Goal: Transaction & Acquisition: Purchase product/service

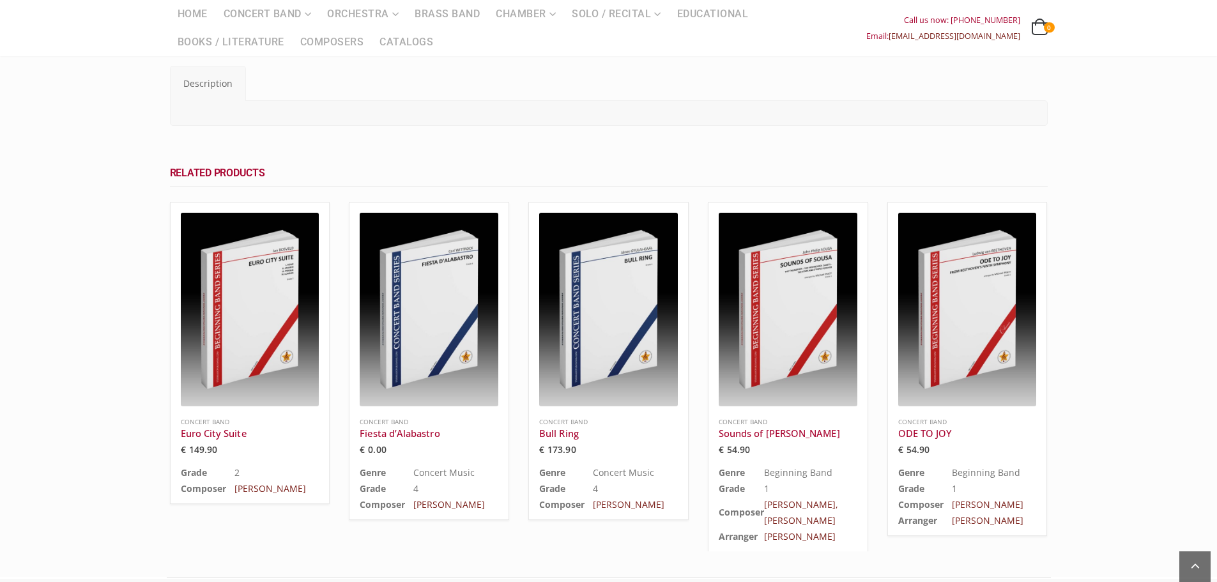
scroll to position [128, 0]
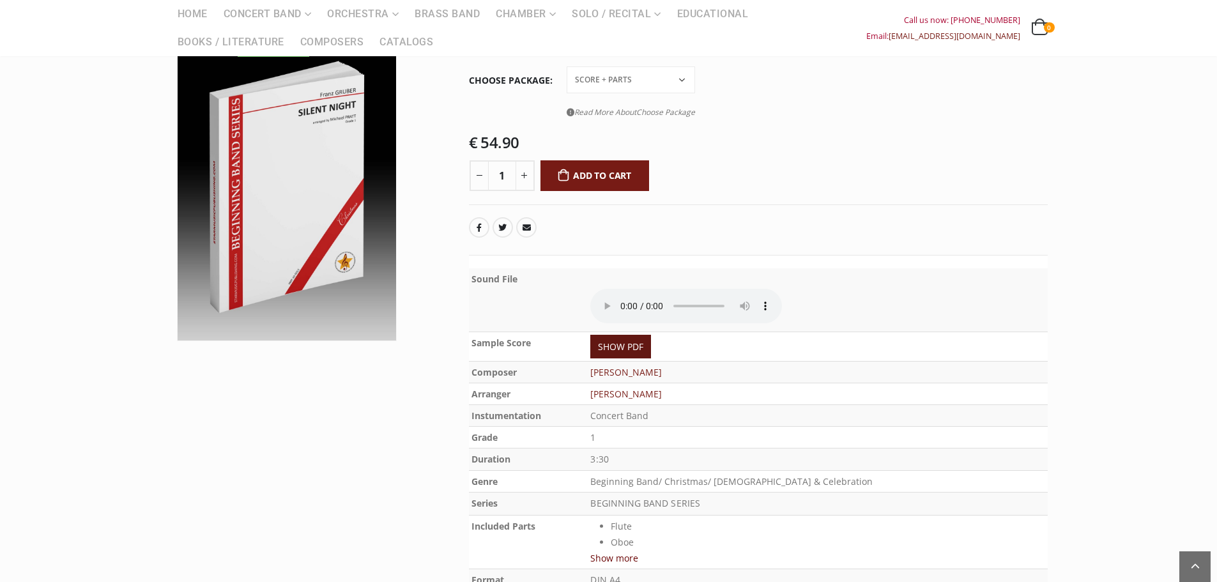
click at [644, 343] on link "SHOW PDF" at bounding box center [620, 347] width 61 height 24
click at [628, 82] on select "Conductor Score PDF File Score + Parts Score + Parts + PDF File" at bounding box center [631, 79] width 128 height 27
select select "score-parts-pdf-file"
click at [567, 66] on select "Conductor Score PDF File Score + Parts Score + Parts + PDF File" at bounding box center [631, 79] width 128 height 27
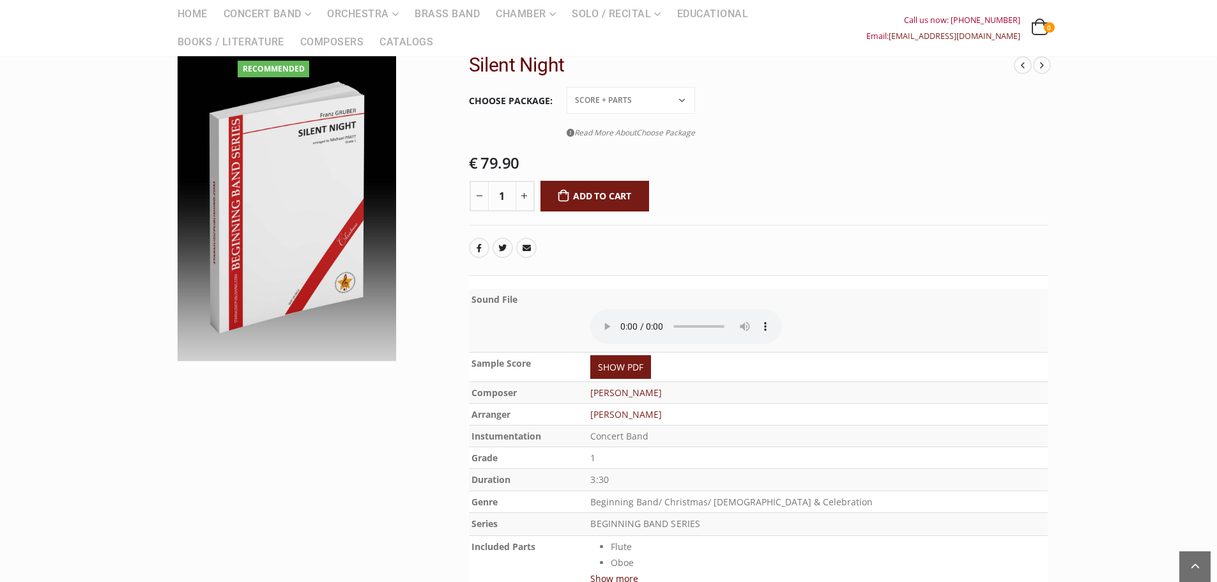
scroll to position [0, 0]
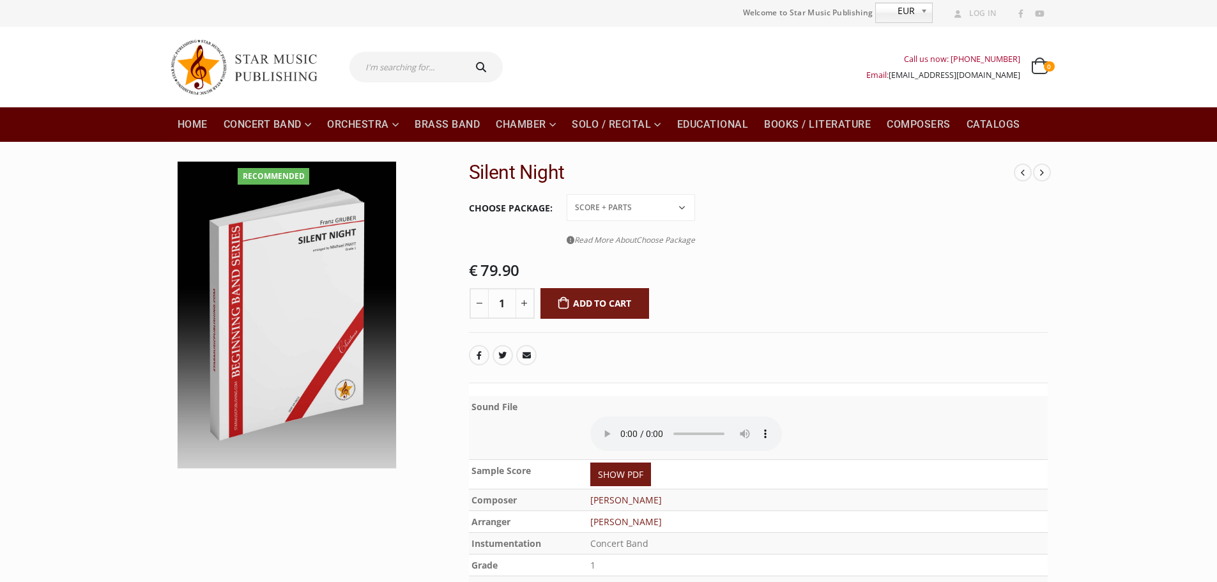
click at [572, 238] on icon at bounding box center [571, 240] width 8 height 8
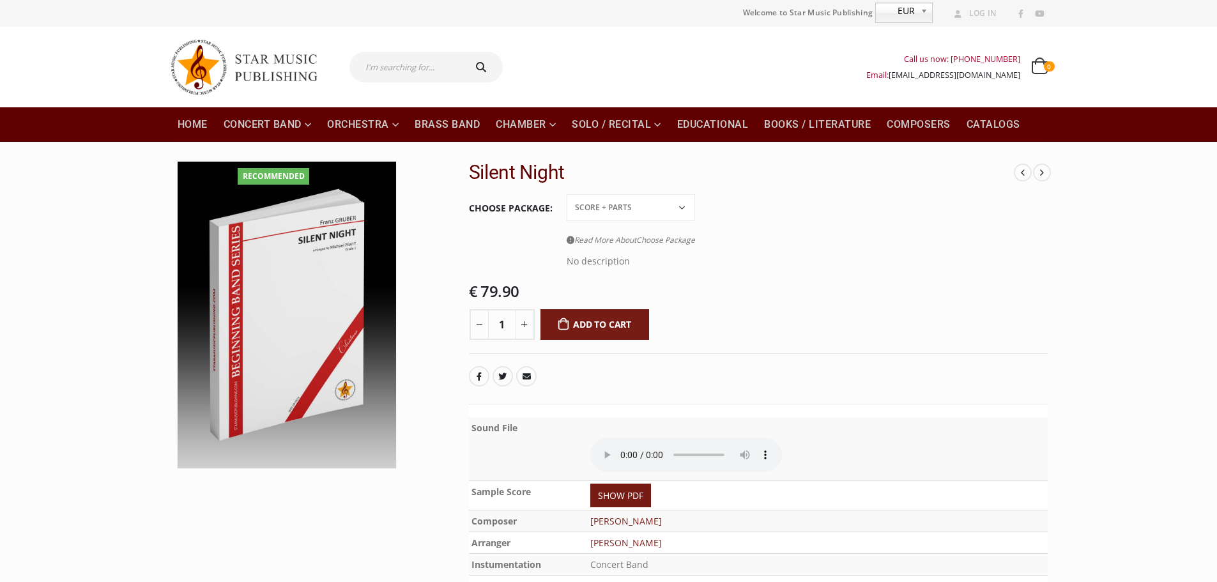
click at [661, 240] on span "Choose Package" at bounding box center [665, 240] width 59 height 11
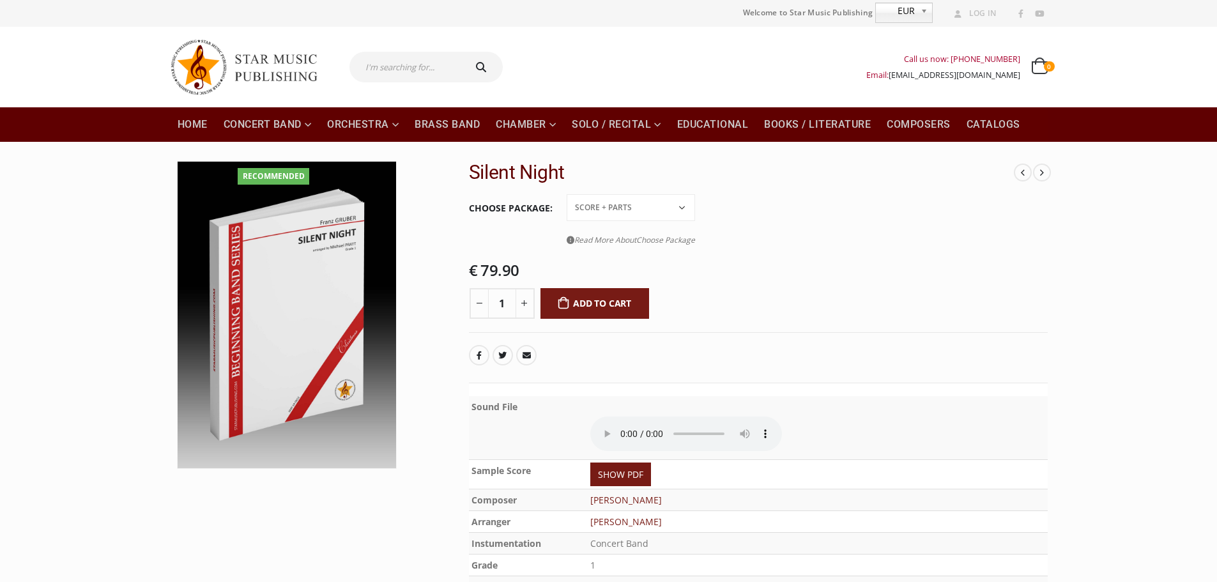
click at [662, 240] on span "Choose Package" at bounding box center [665, 240] width 59 height 11
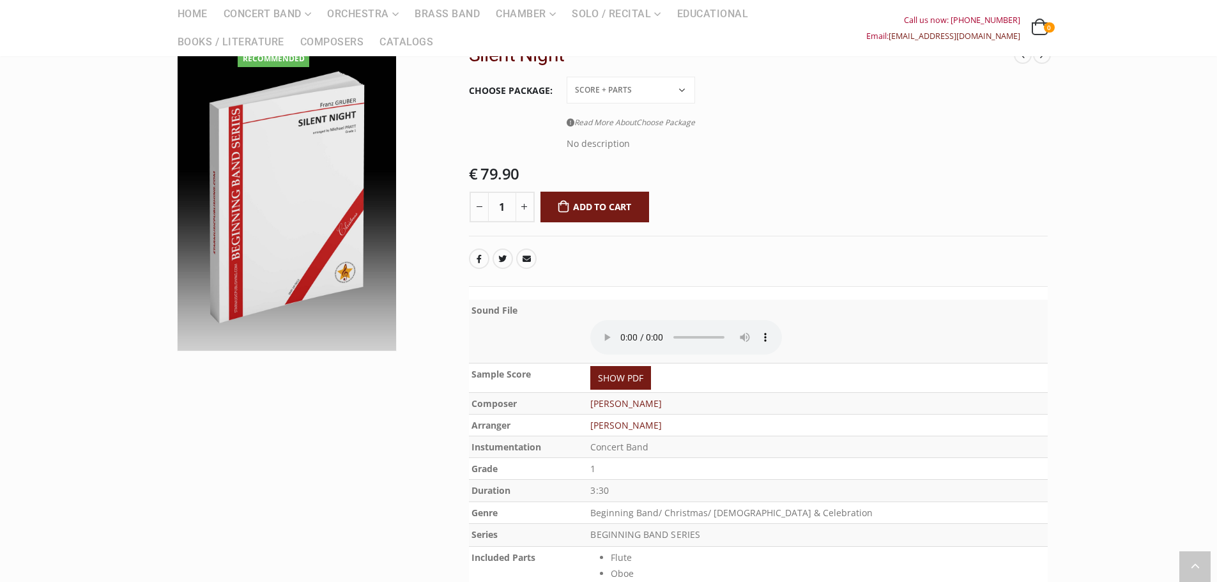
scroll to position [128, 0]
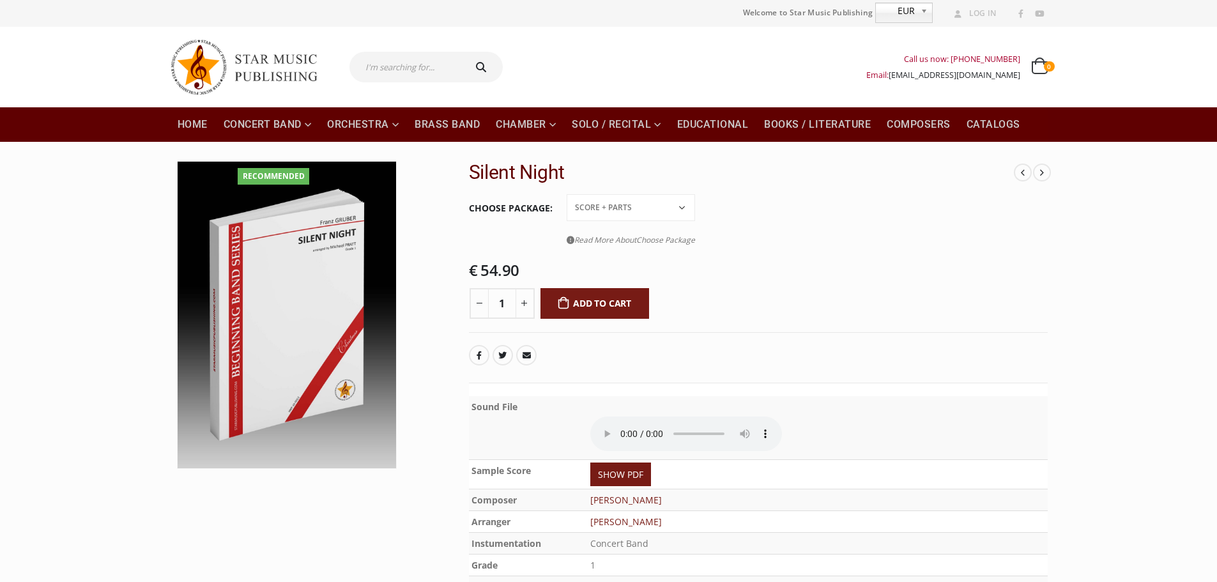
click at [682, 214] on select "Conductor Score PDF File Score + Parts Score + Parts + PDF File" at bounding box center [631, 207] width 128 height 27
select select "score-parts-pdf-file"
click at [567, 194] on select "Conductor Score PDF File Score + Parts Score + Parts + PDF File" at bounding box center [631, 207] width 128 height 27
click at [596, 302] on button "Add to cart" at bounding box center [595, 303] width 109 height 31
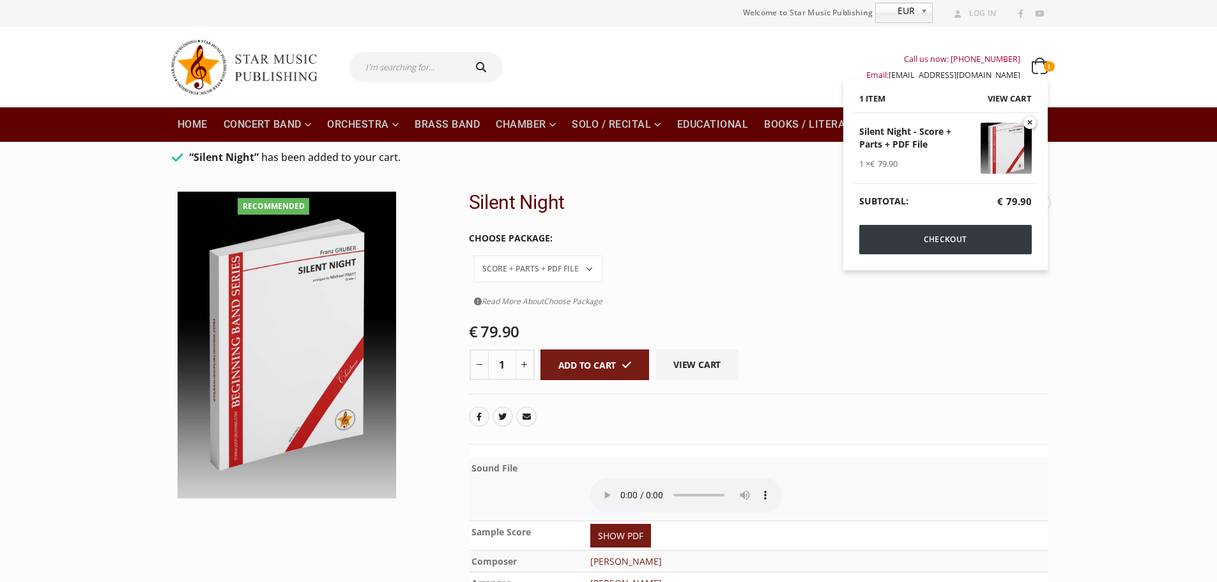
click at [973, 235] on link "Checkout" at bounding box center [945, 239] width 173 height 29
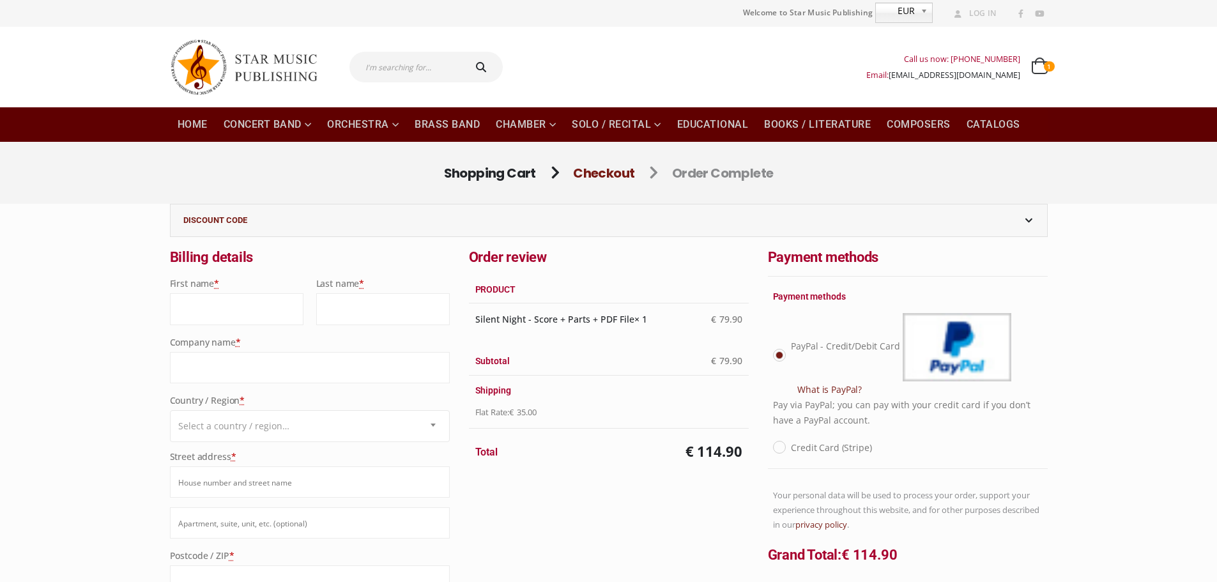
click at [237, 301] on input "First name *" at bounding box center [237, 308] width 134 height 31
type input "Fenella"
type input "[PERSON_NAME]"
type input "Fenella O'Sullivan"
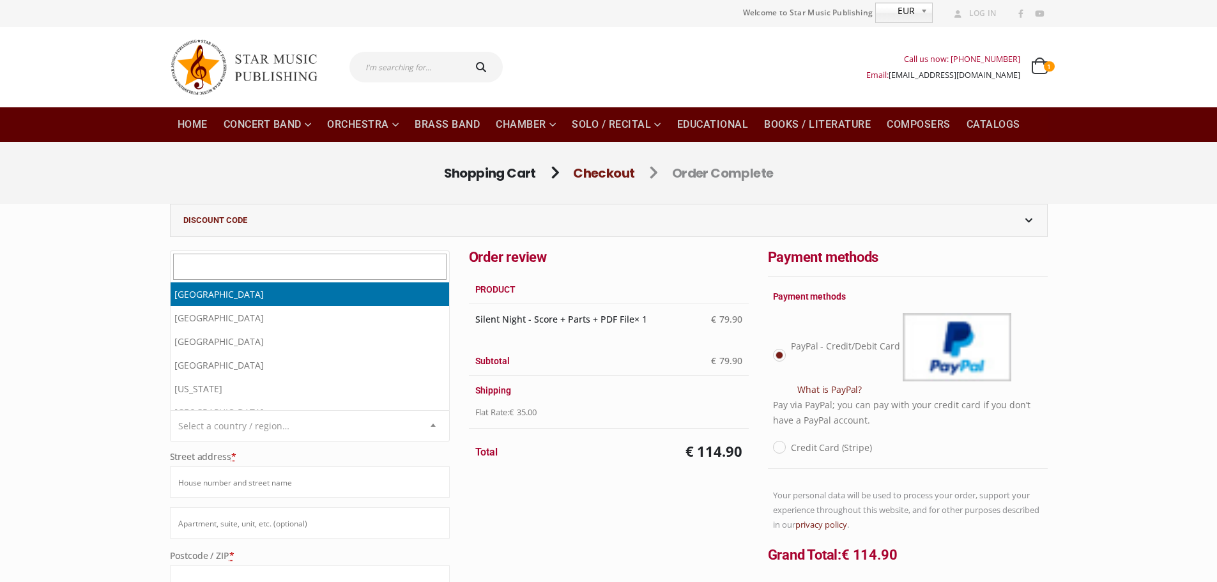
click at [360, 427] on span "Select a country / region…" at bounding box center [310, 426] width 279 height 31
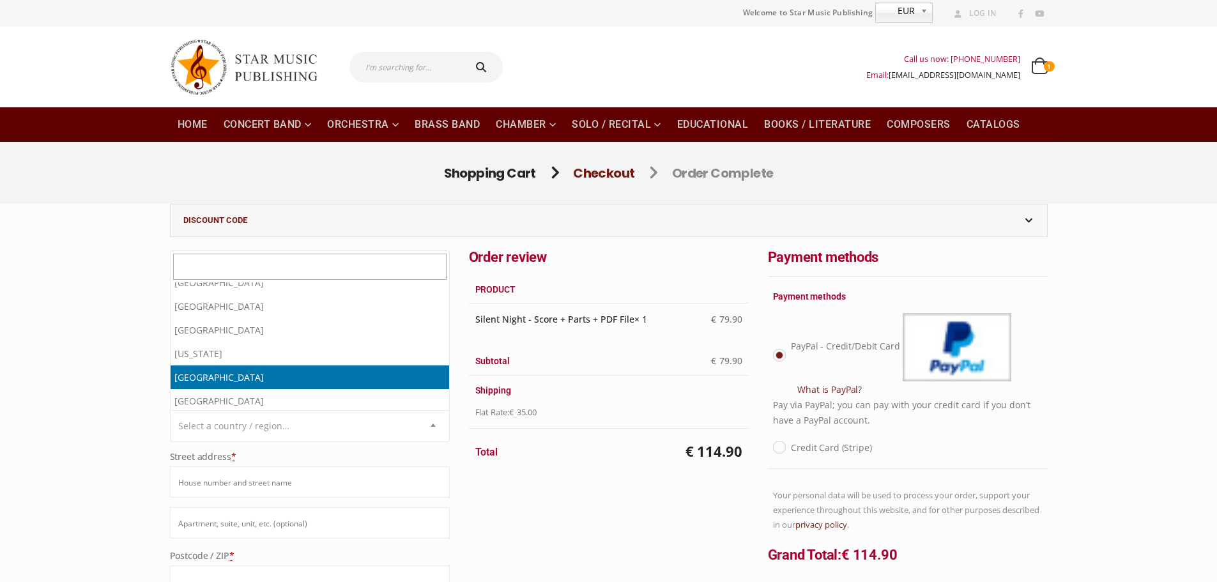
scroll to position [64, 0]
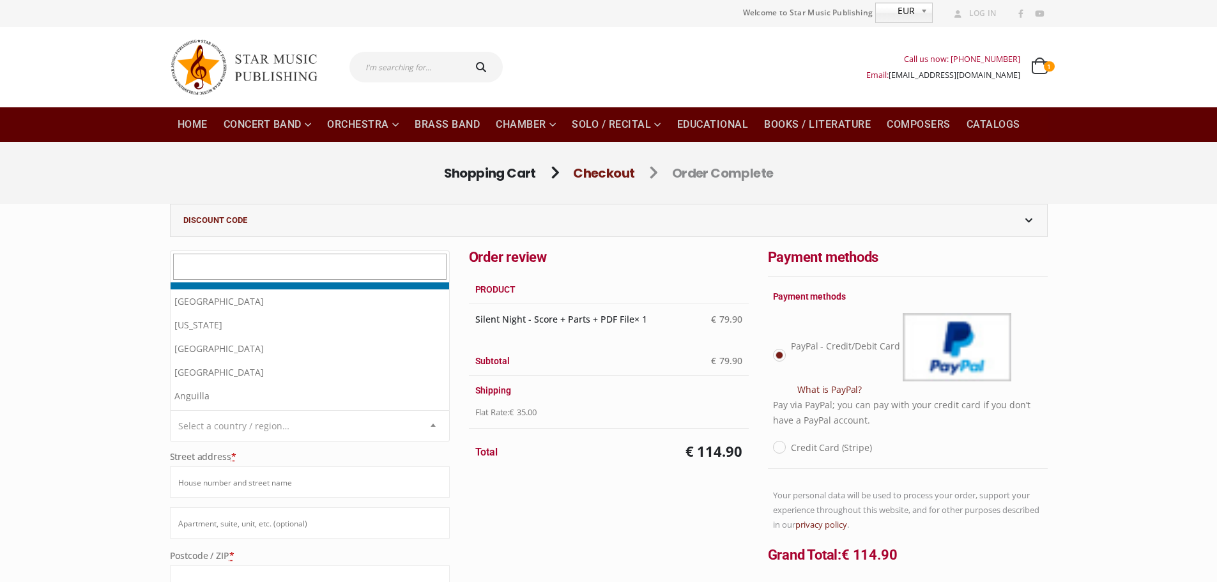
click at [227, 273] on input "text" at bounding box center [309, 267] width 273 height 26
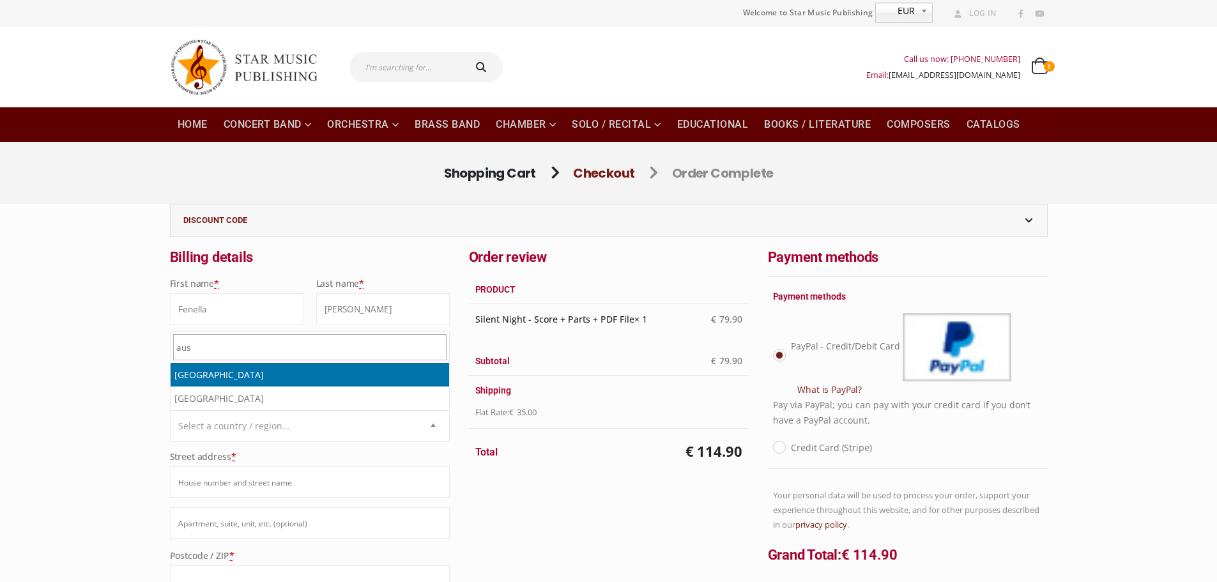
type input "aus"
select select "AU"
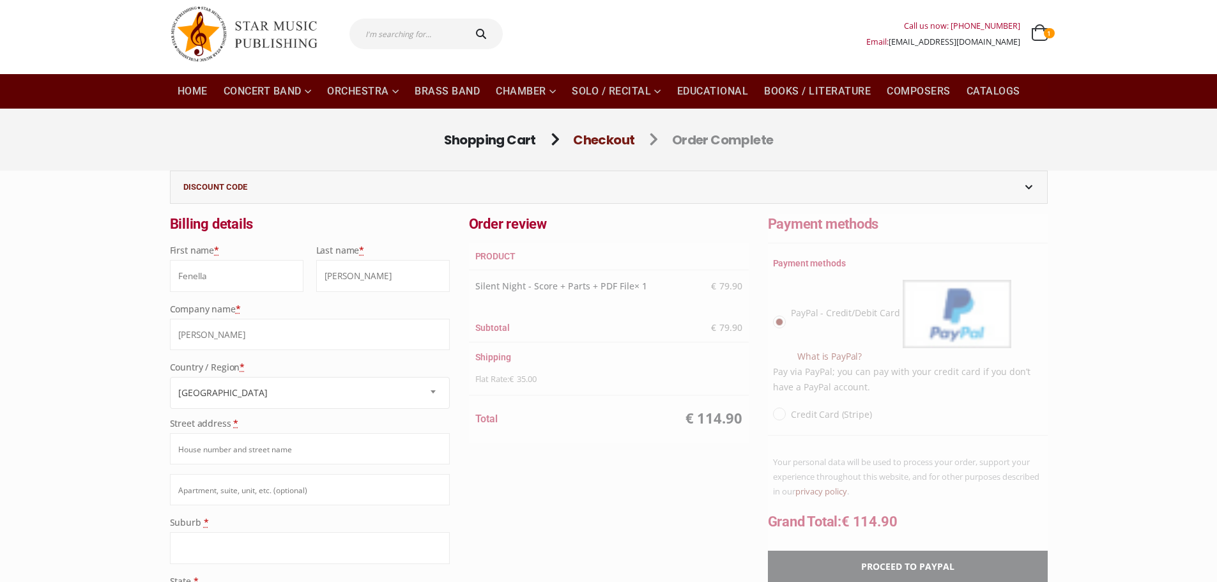
scroll to position [64, 0]
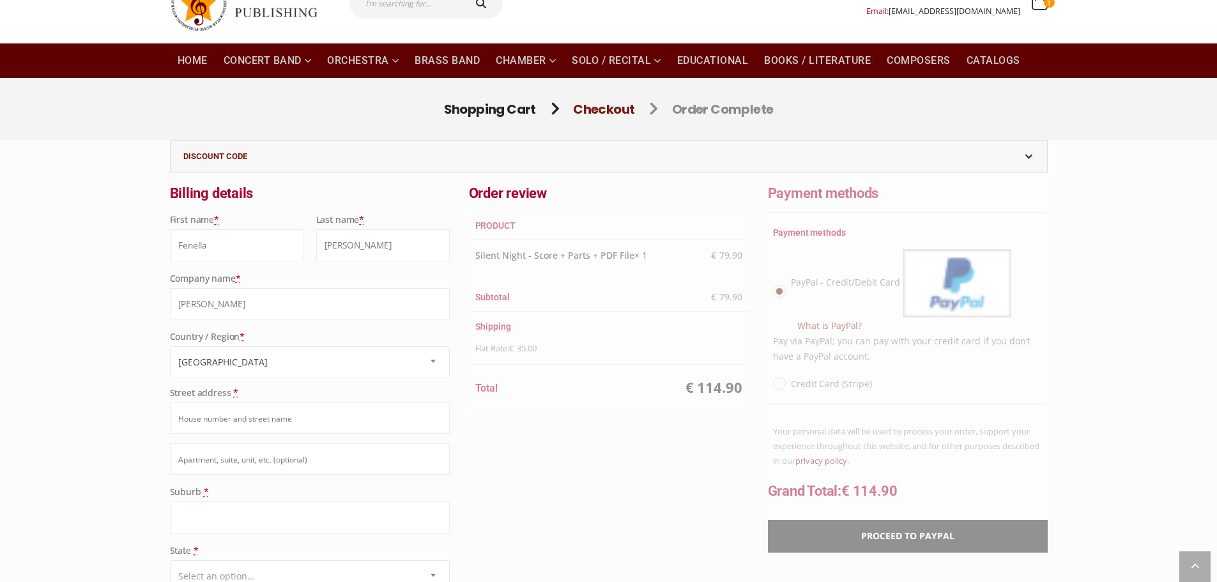
click at [212, 404] on input "Street address *" at bounding box center [310, 418] width 280 height 31
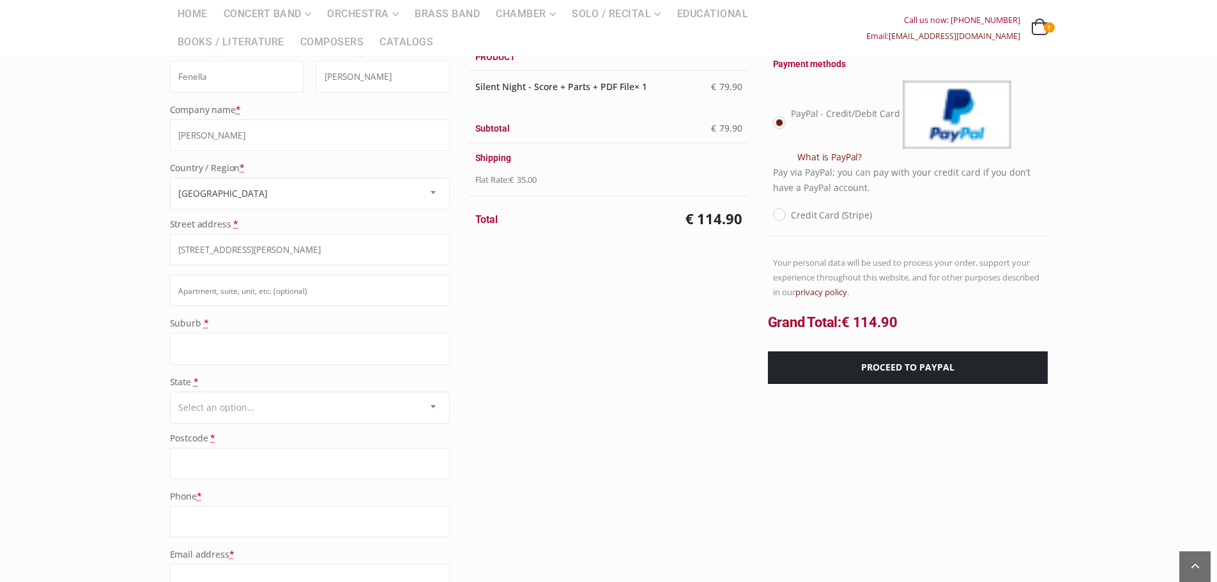
scroll to position [256, 0]
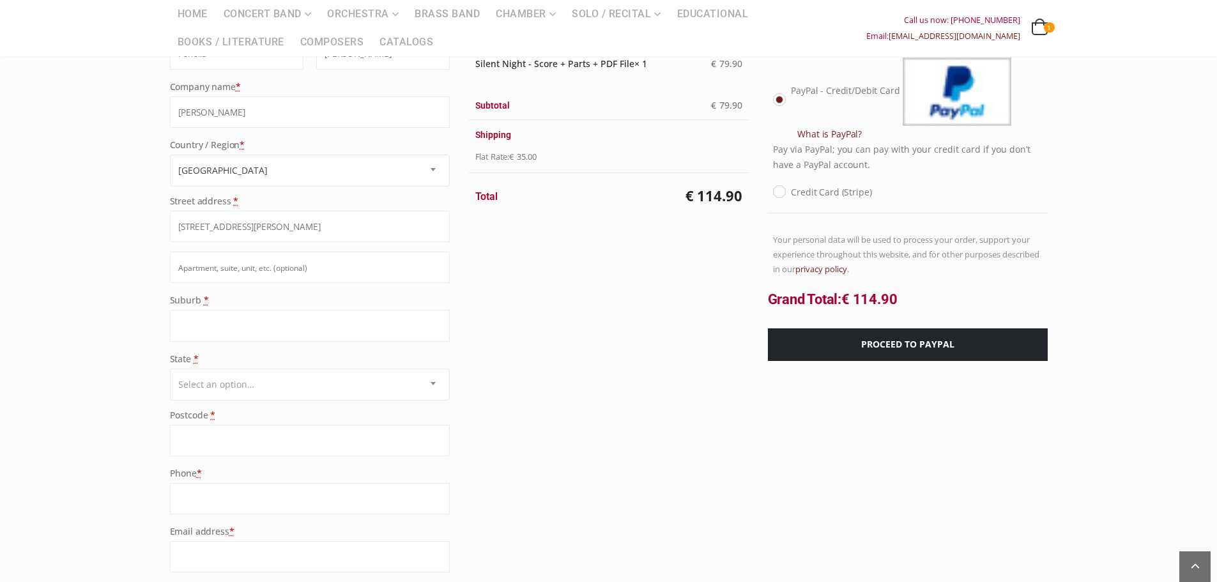
type input "113 Delany ave"
click at [242, 312] on input "Suburb *" at bounding box center [310, 325] width 280 height 31
type input "Bright"
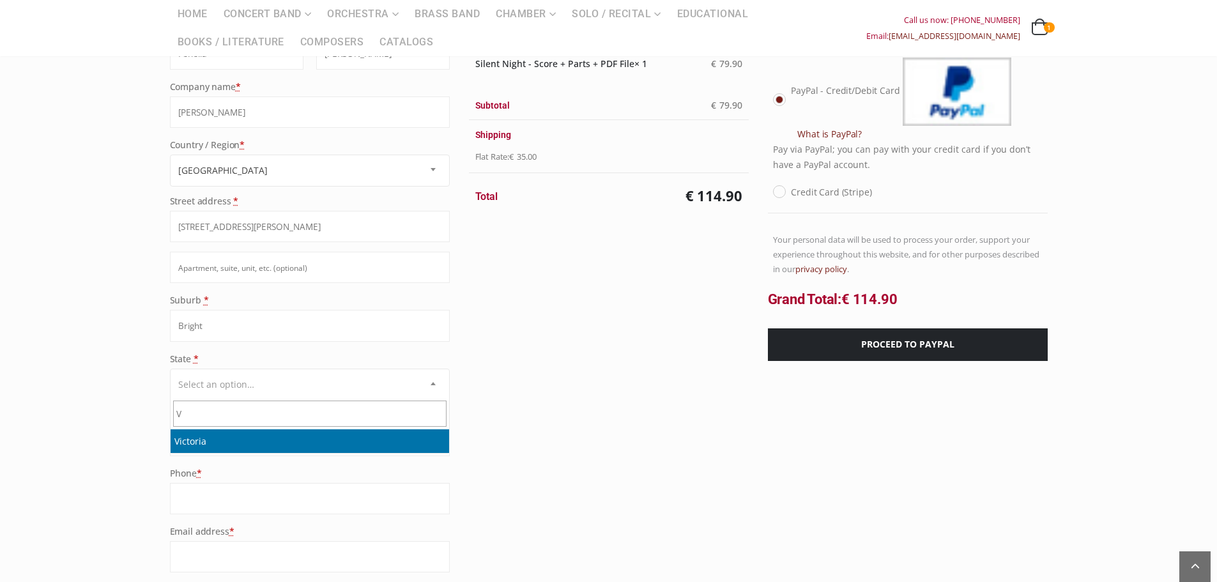
select select "VIC"
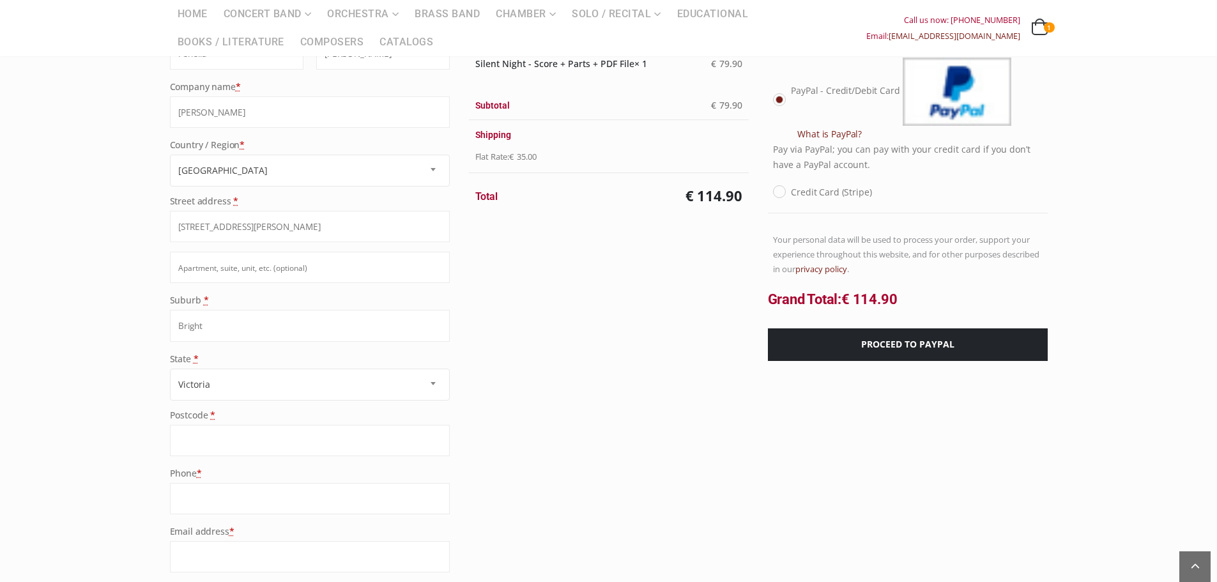
click at [212, 439] on input "Postcode *" at bounding box center [310, 440] width 280 height 31
type input "3741"
type input "0438782739"
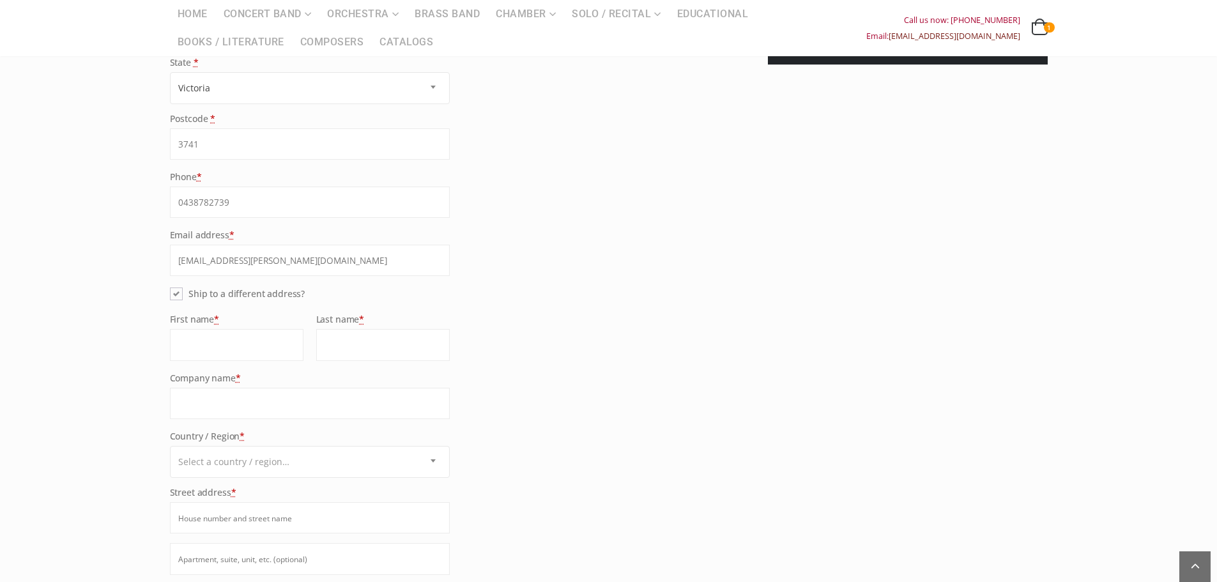
scroll to position [575, 0]
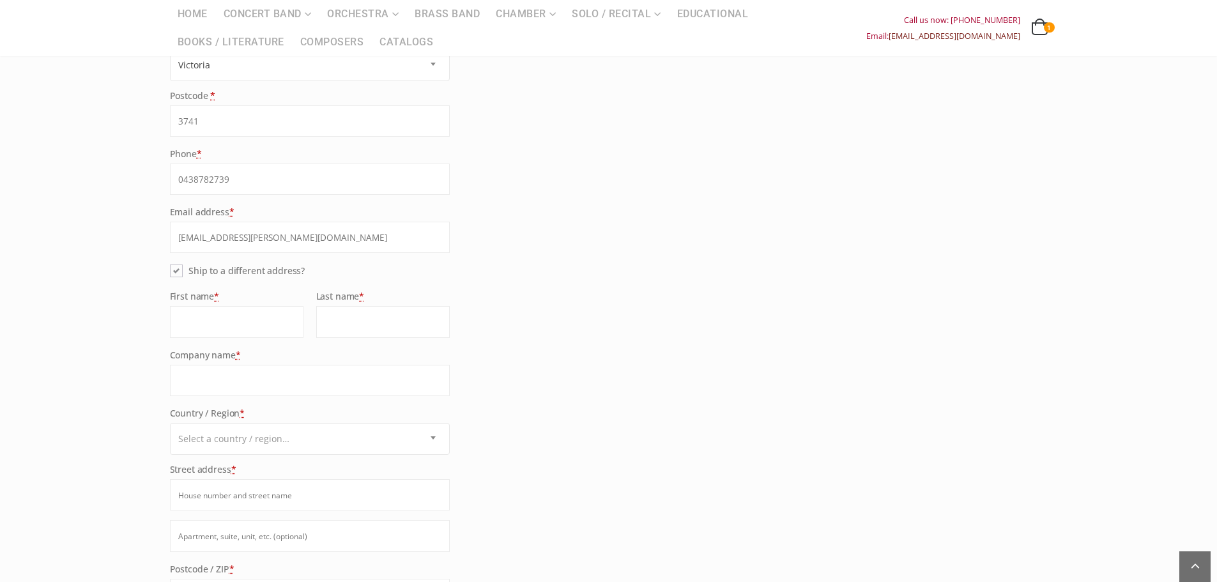
type input "fenella.osullivan@outlook.com"
click at [192, 326] on input "First name *" at bounding box center [237, 321] width 134 height 31
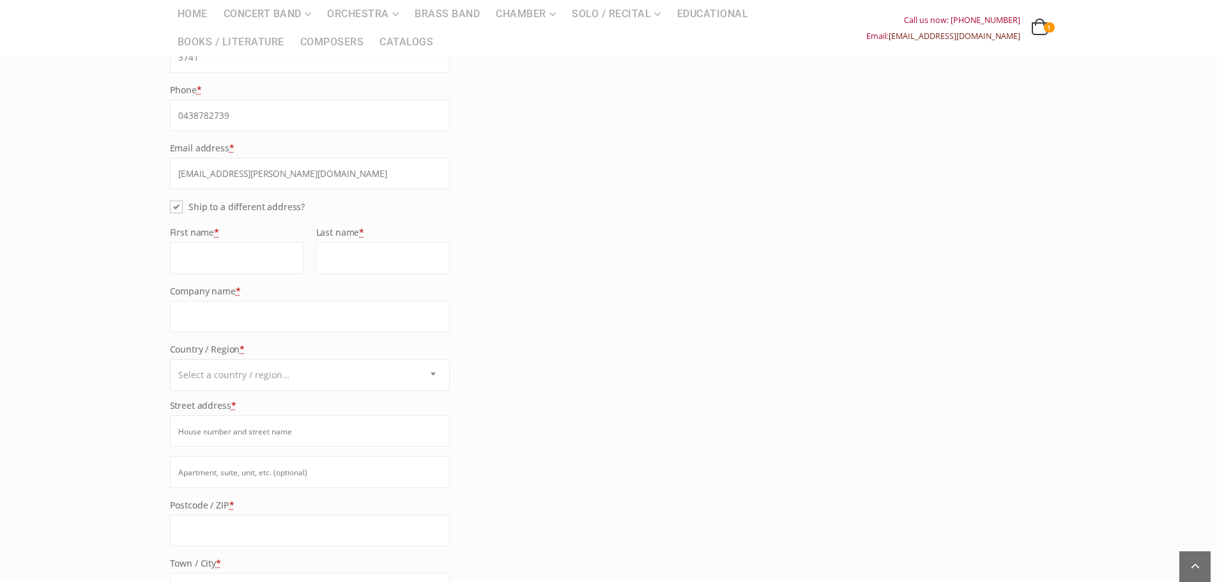
click at [186, 210] on label "Ship to a different address?" at bounding box center [245, 207] width 119 height 16
click at [186, 207] on input "Ship to a different address?" at bounding box center [190, 203] width 8 height 8
checkbox input "false"
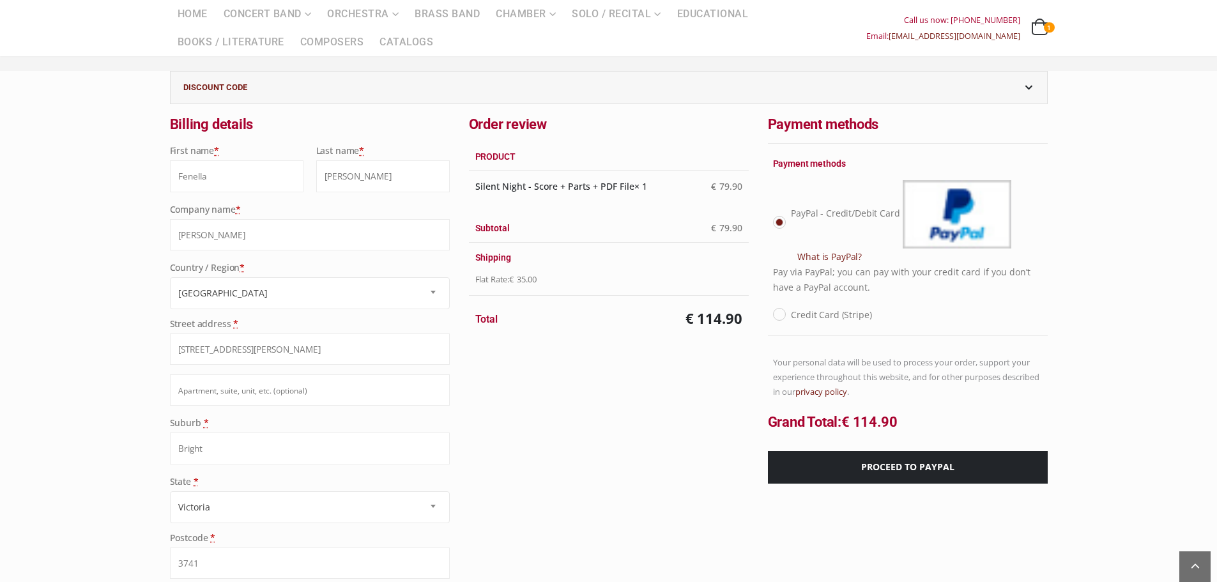
scroll to position [128, 0]
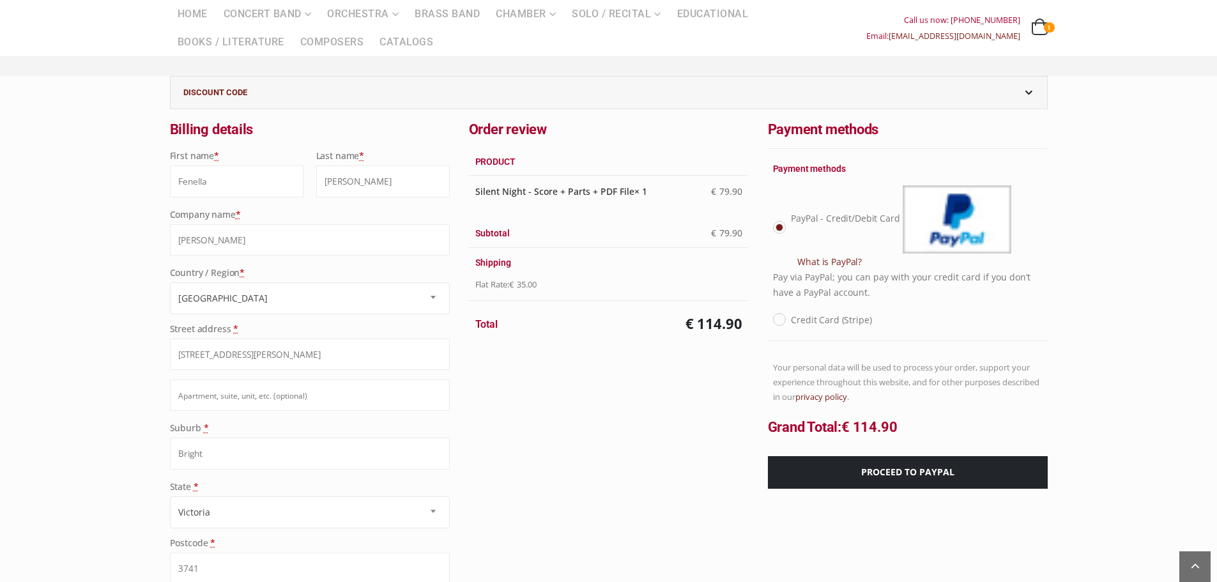
click at [802, 318] on label "Credit Card (Stripe)" at bounding box center [831, 320] width 81 height 16
click at [799, 318] on input "Credit Card (Stripe)" at bounding box center [795, 316] width 8 height 8
radio input "true"
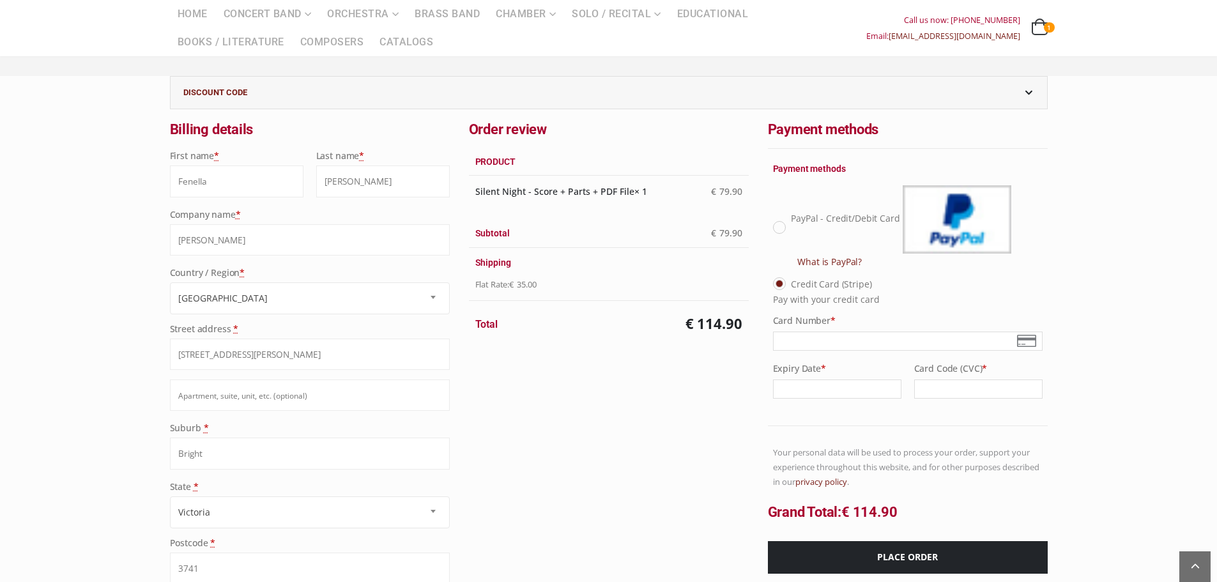
click at [878, 347] on div at bounding box center [908, 341] width 270 height 19
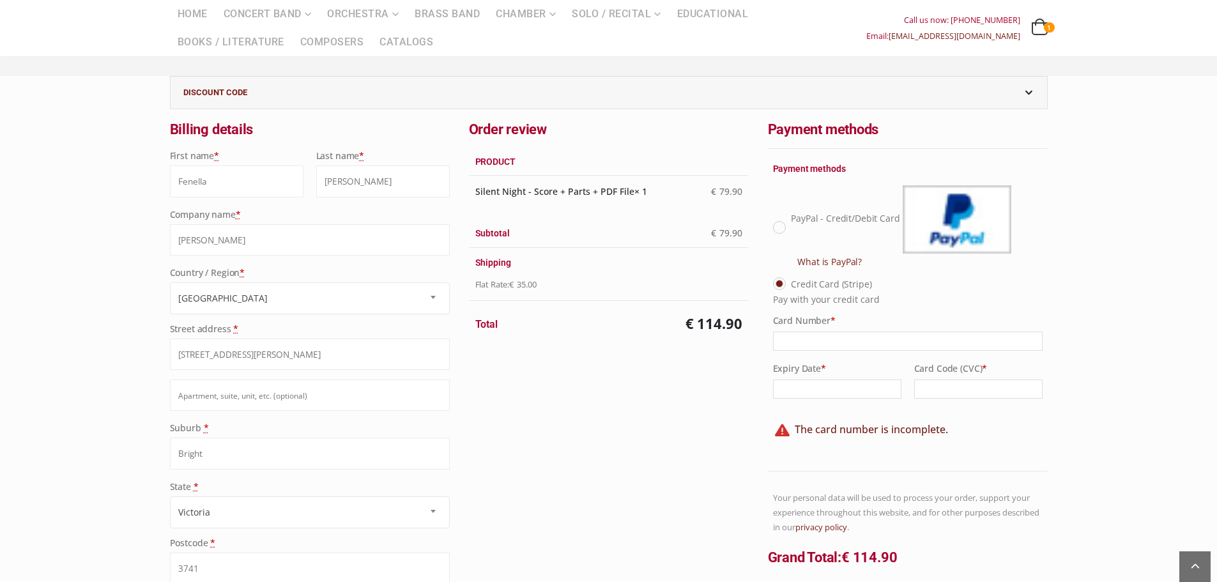
scroll to position [412, 0]
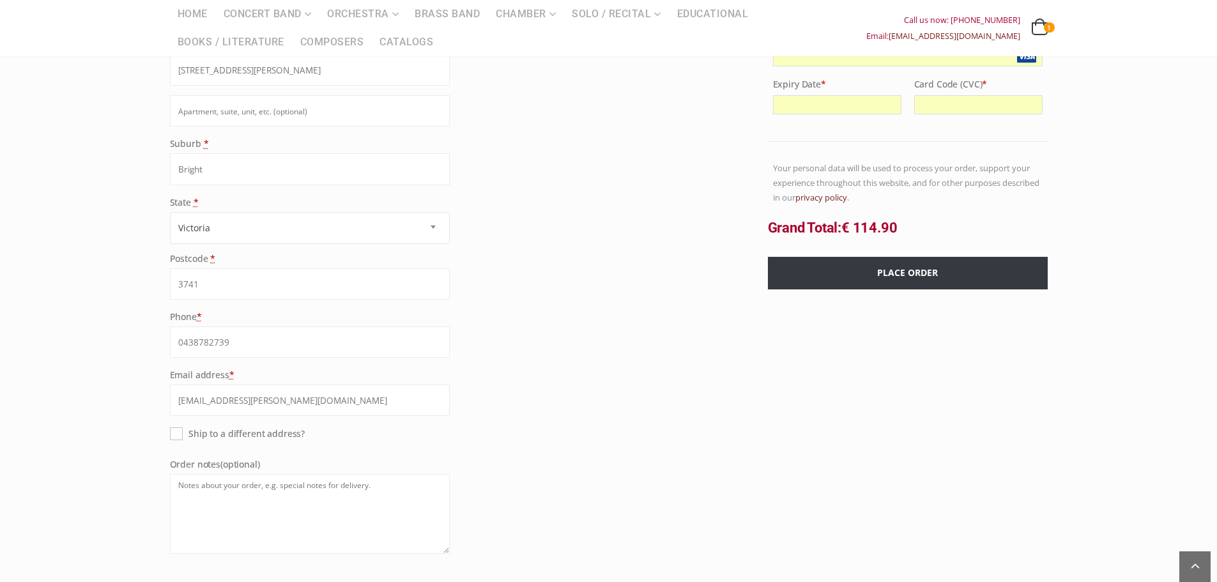
click at [913, 269] on button "Place order" at bounding box center [908, 273] width 280 height 33
